Goal: Information Seeking & Learning: Learn about a topic

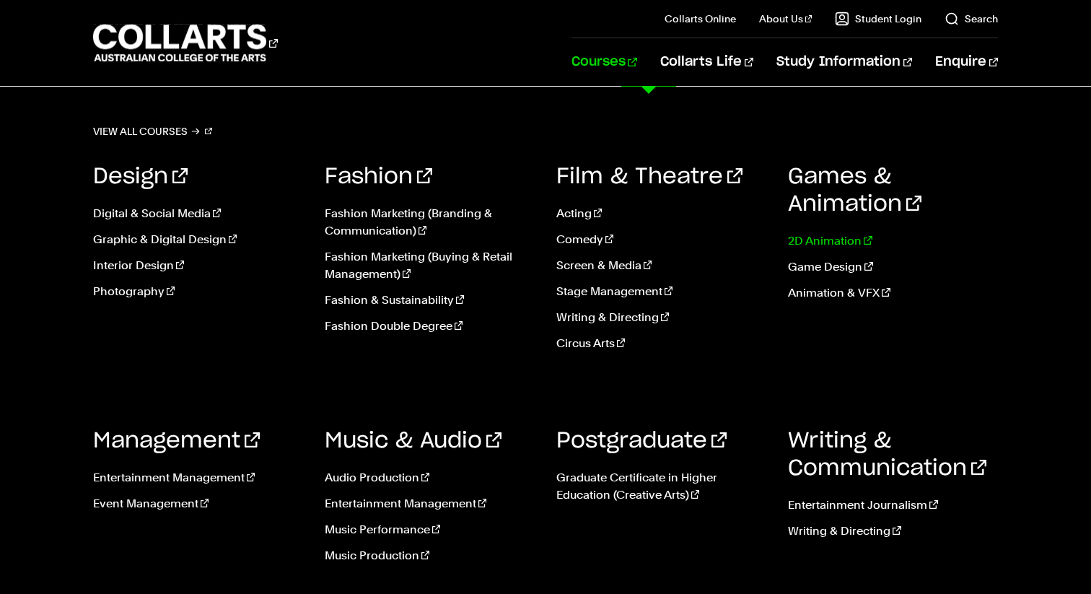
click at [825, 234] on link "2D Animation" at bounding box center [893, 240] width 210 height 17
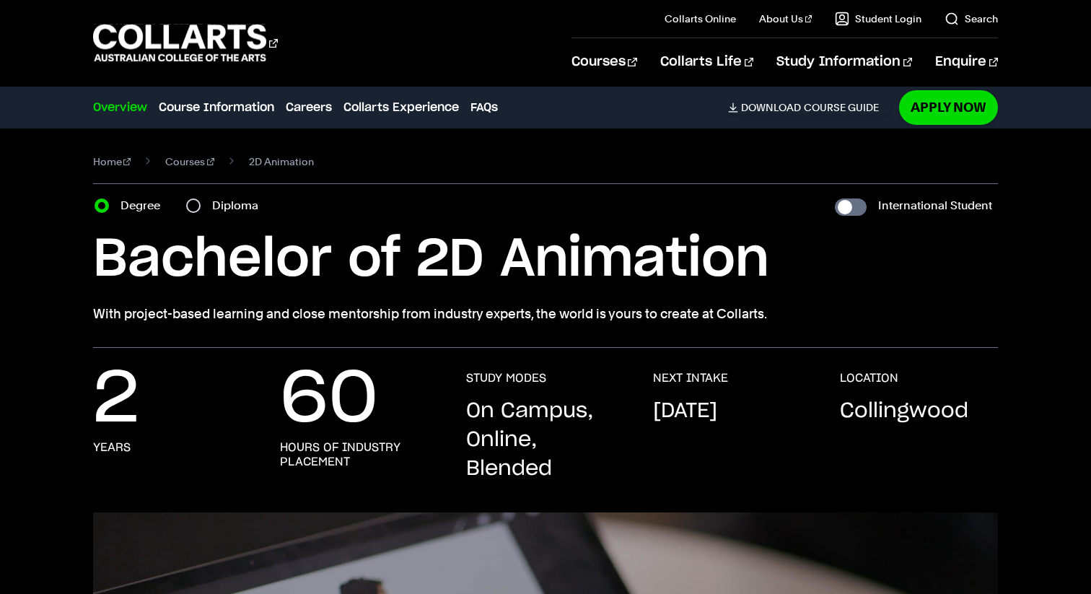
click at [276, 312] on p "With project-based learning and close mentorship from industry experts, the wor…" at bounding box center [545, 314] width 905 height 20
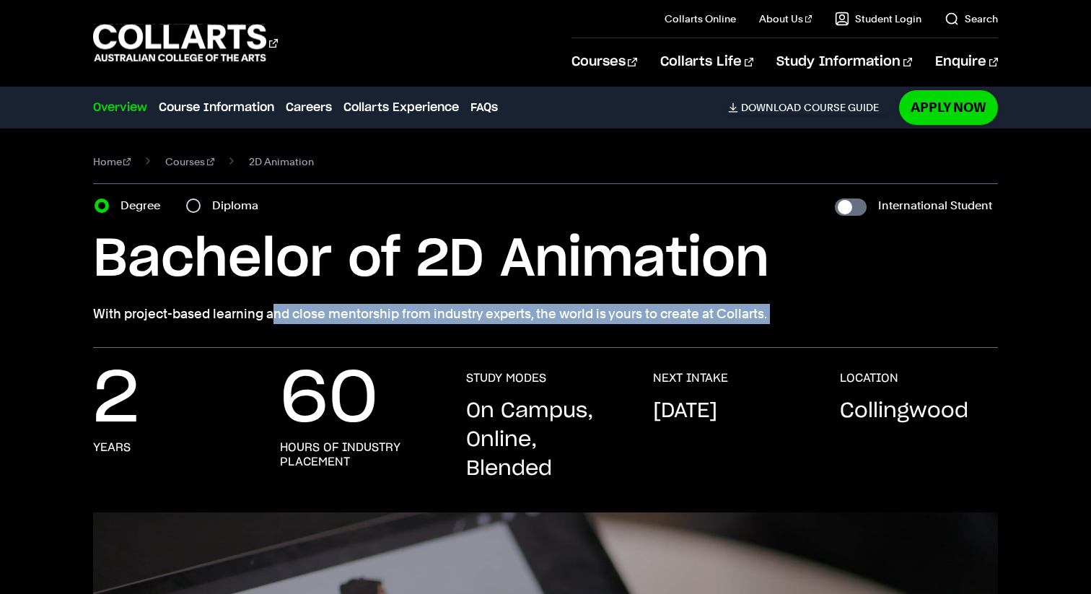
click at [276, 312] on p "With project-based learning and close mentorship from industry experts, the wor…" at bounding box center [545, 314] width 905 height 20
click at [333, 315] on p "With project-based learning and close mentorship from industry experts, the wor…" at bounding box center [545, 314] width 905 height 20
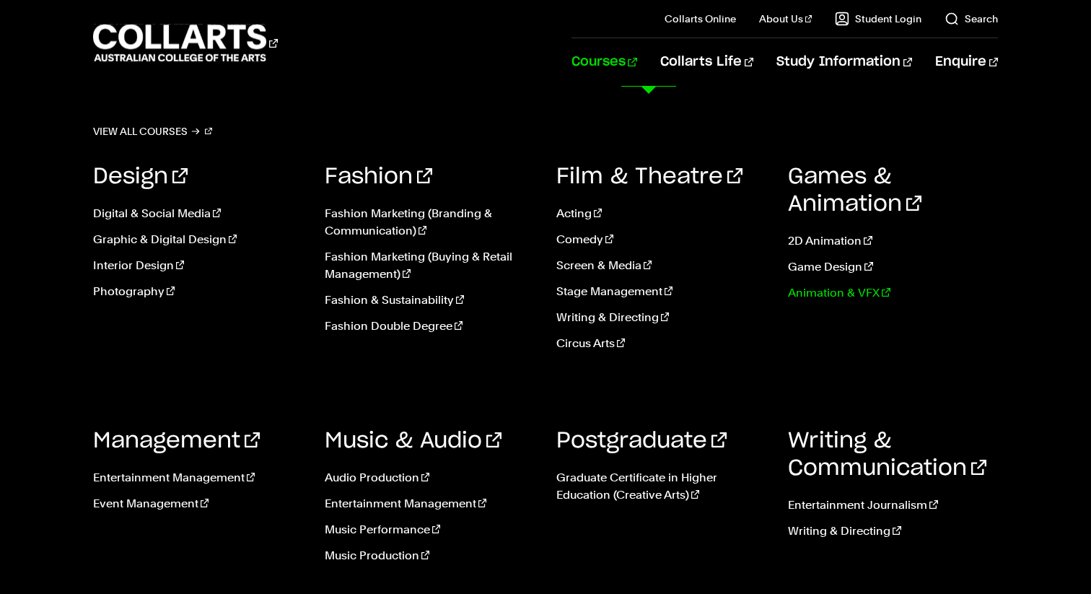
click at [823, 286] on link "Animation & VFX" at bounding box center [893, 292] width 210 height 17
